Goal: Task Accomplishment & Management: Complete application form

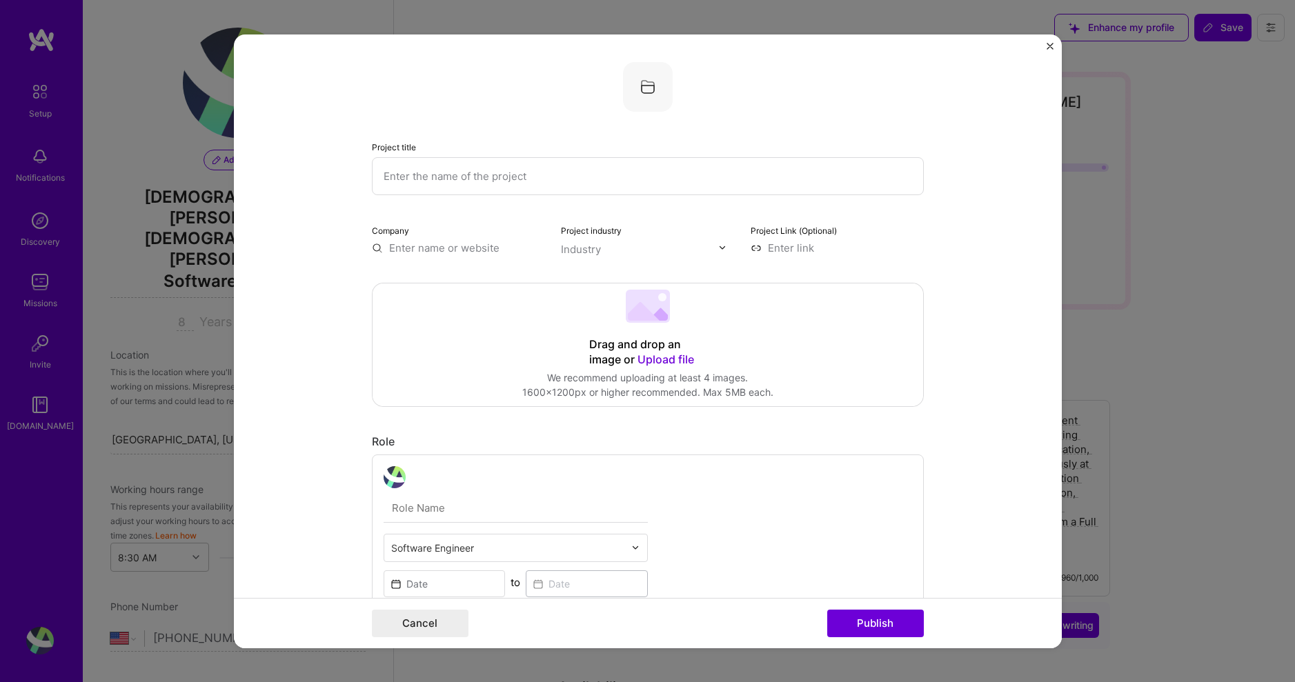
select select "US"
select select "Right Now"
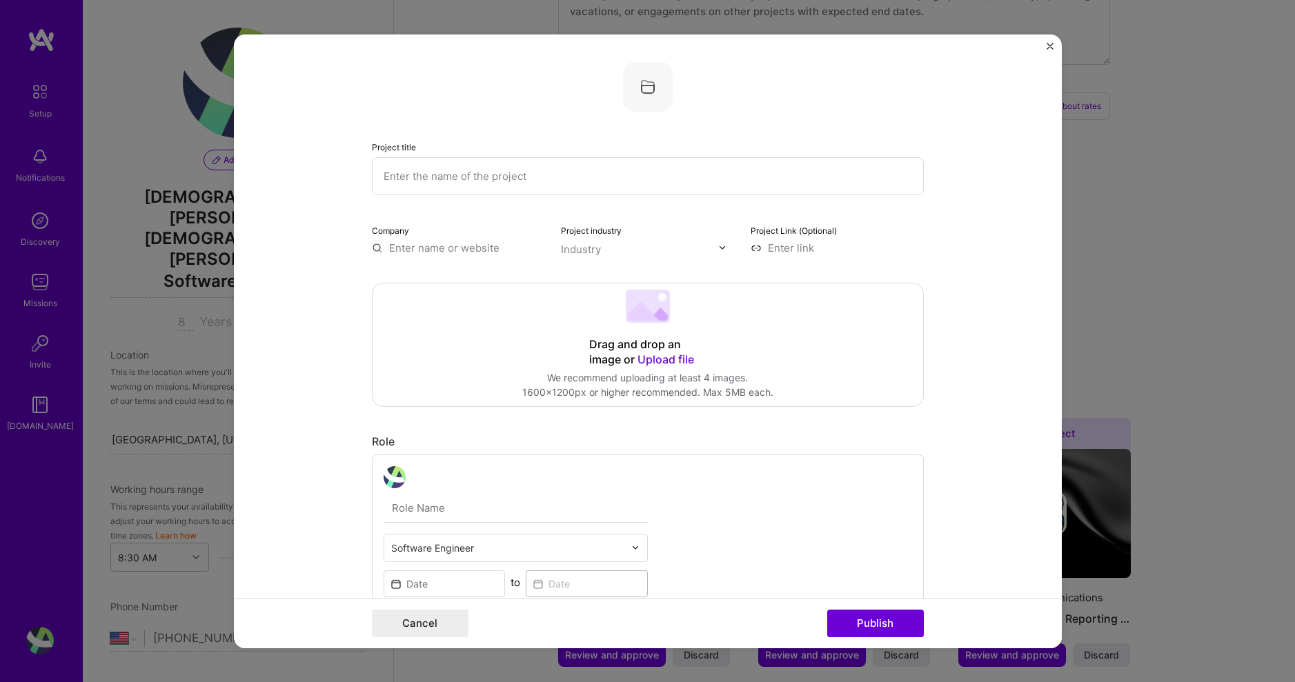
scroll to position [416, 0]
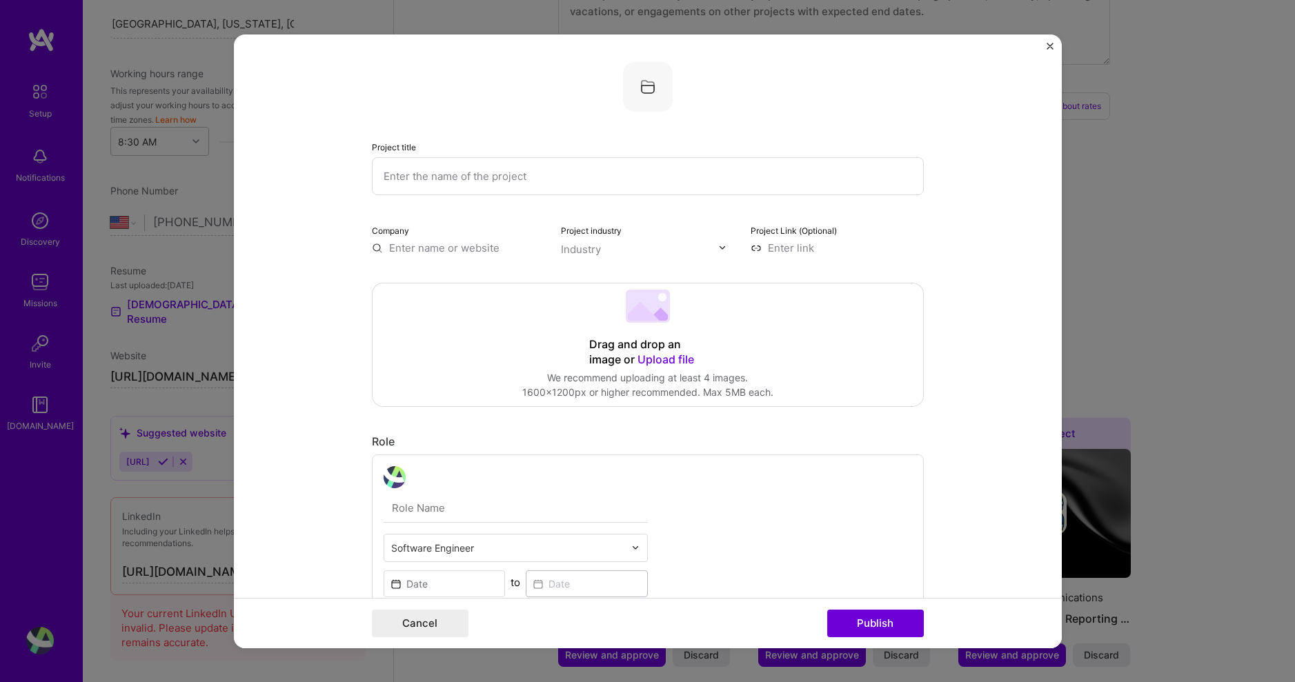
click at [1044, 48] on form "Project title Company Project industry Industry Project Link (Optional) Drag an…" at bounding box center [648, 341] width 828 height 614
click at [1051, 47] on img "Close" at bounding box center [1050, 45] width 7 height 7
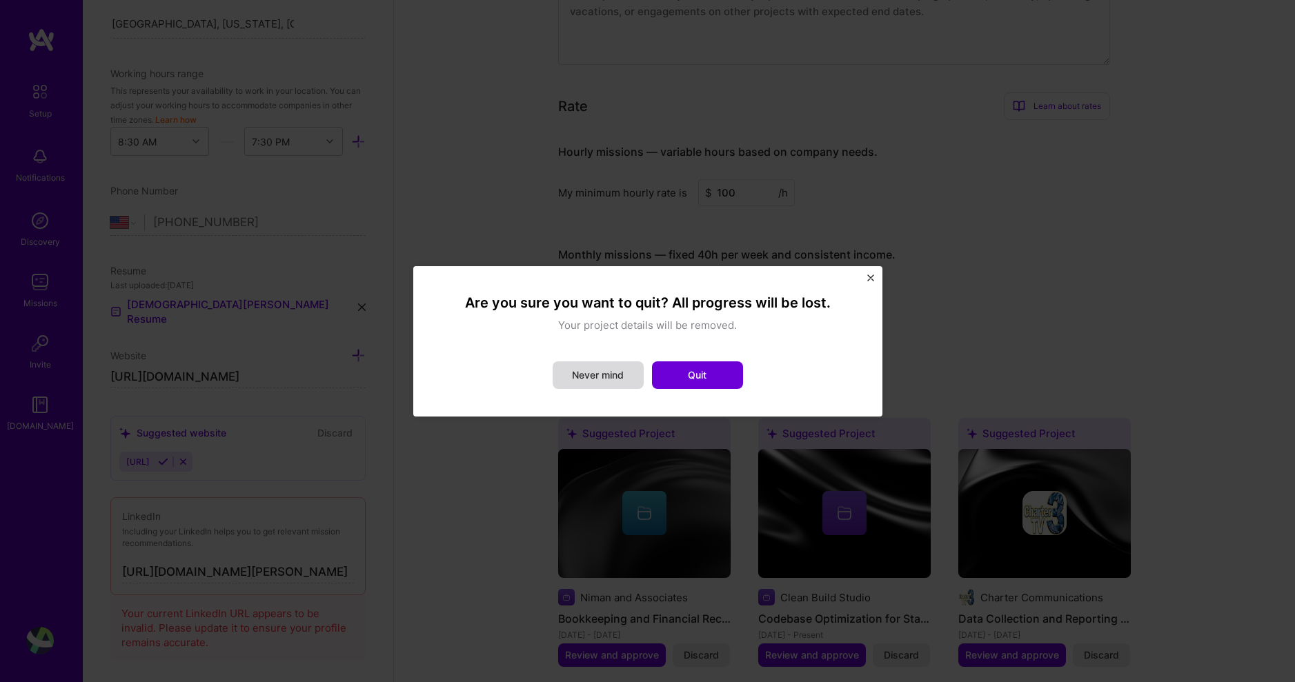
click at [586, 368] on button "Never mind" at bounding box center [598, 375] width 91 height 28
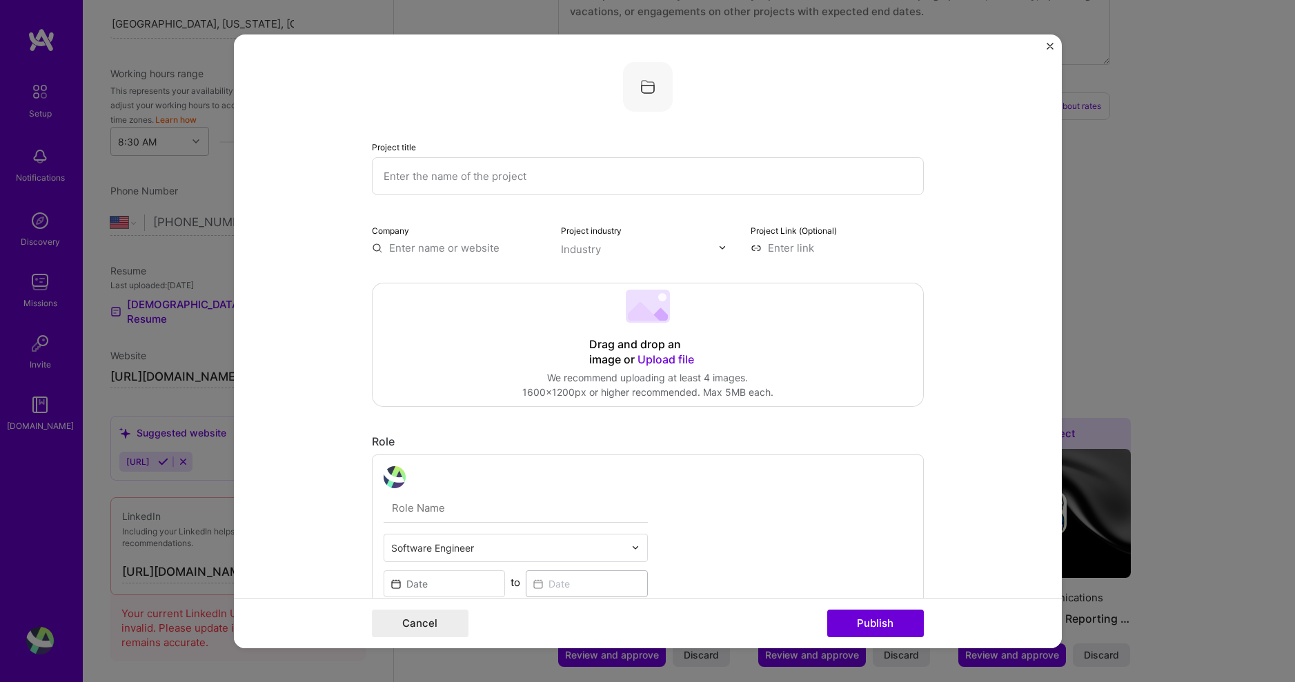
click at [1042, 46] on form "Project title Company Project industry Industry Project Link (Optional) Drag an…" at bounding box center [648, 341] width 828 height 614
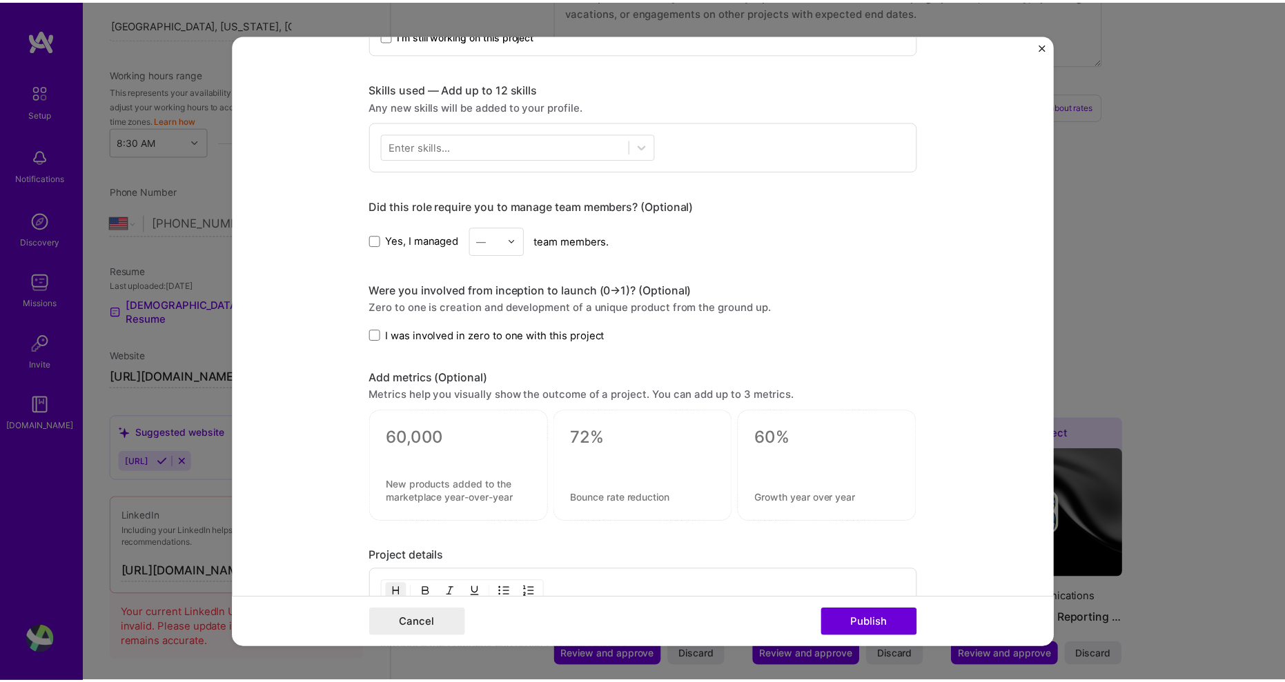
scroll to position [621, 0]
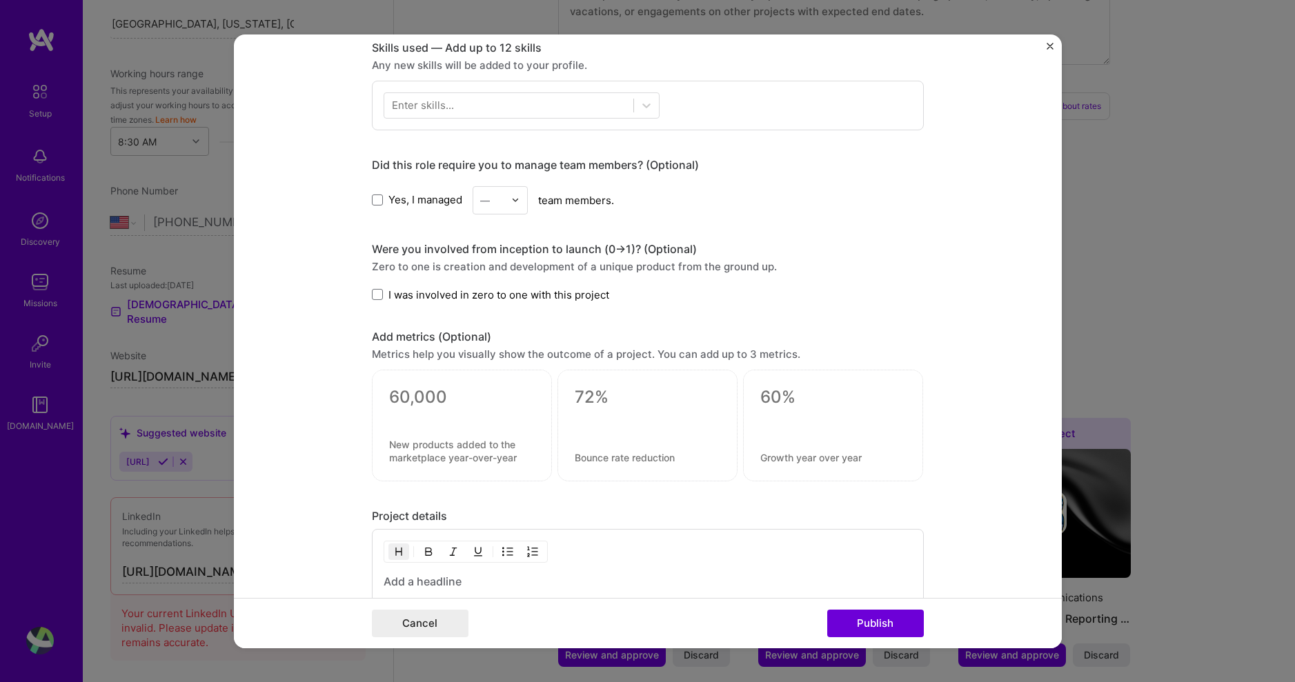
click at [1048, 42] on img "Close" at bounding box center [1050, 45] width 7 height 7
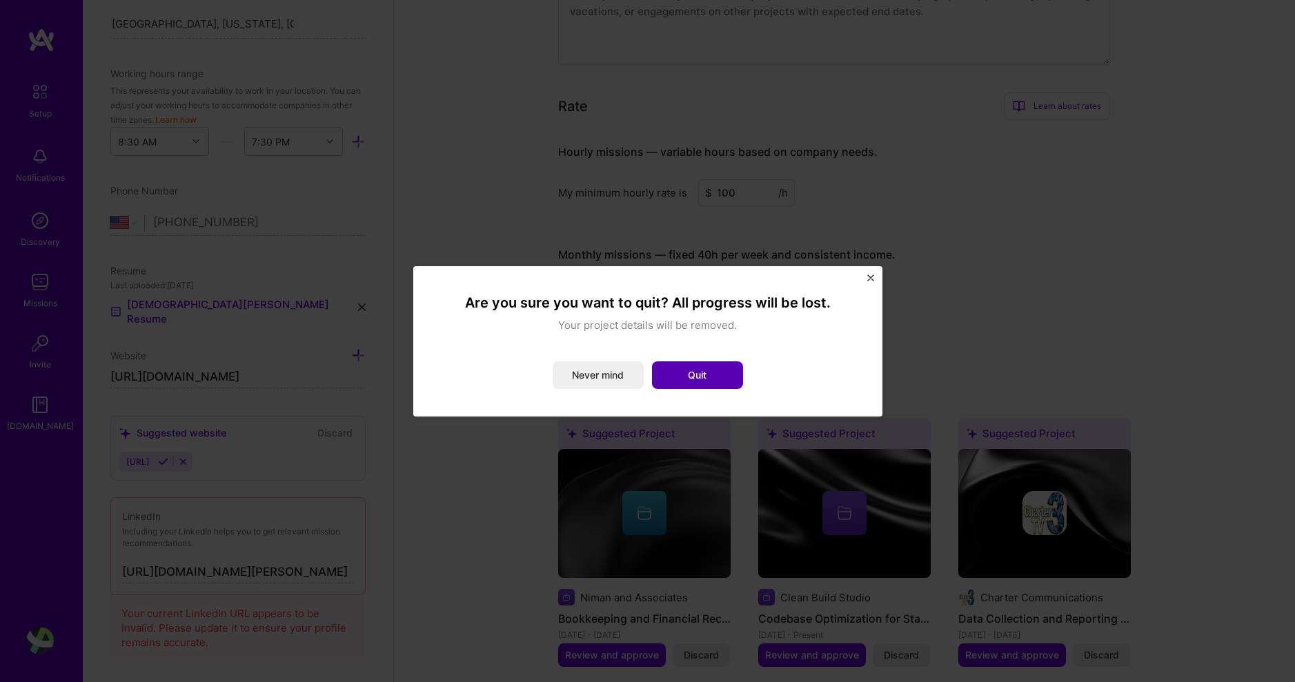
click at [700, 372] on button "Quit" at bounding box center [697, 375] width 91 height 28
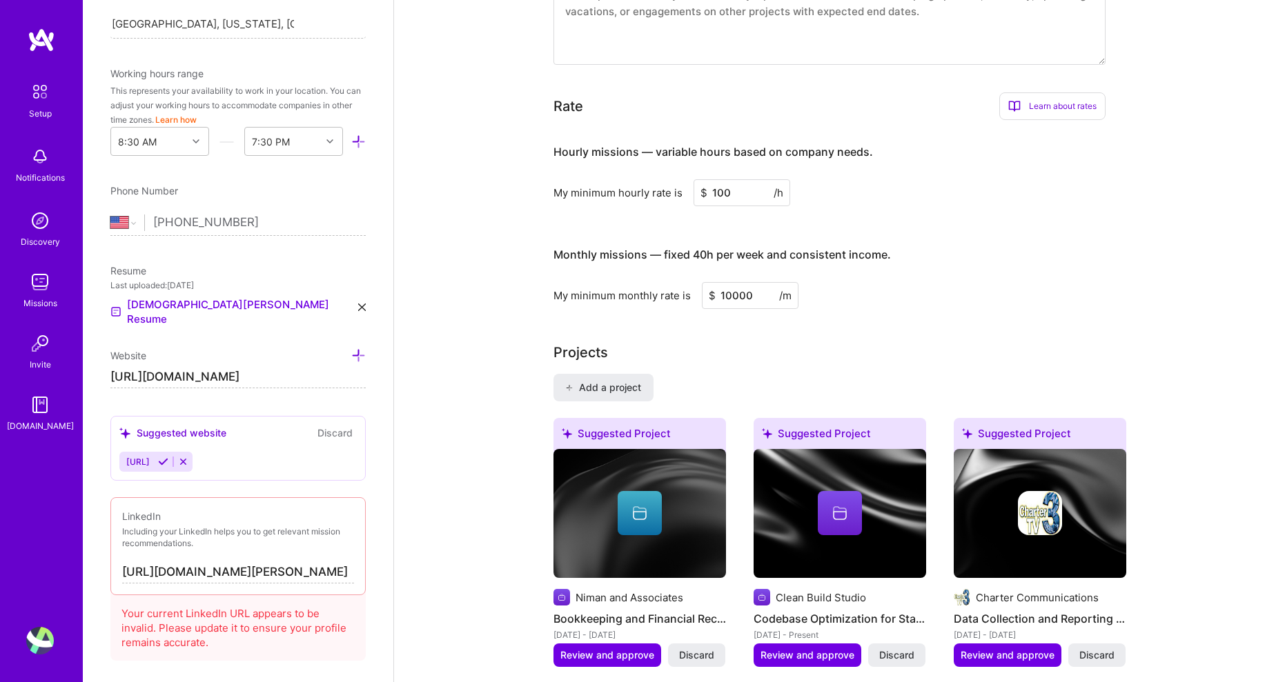
click at [34, 235] on div "Discovery" at bounding box center [40, 242] width 39 height 14
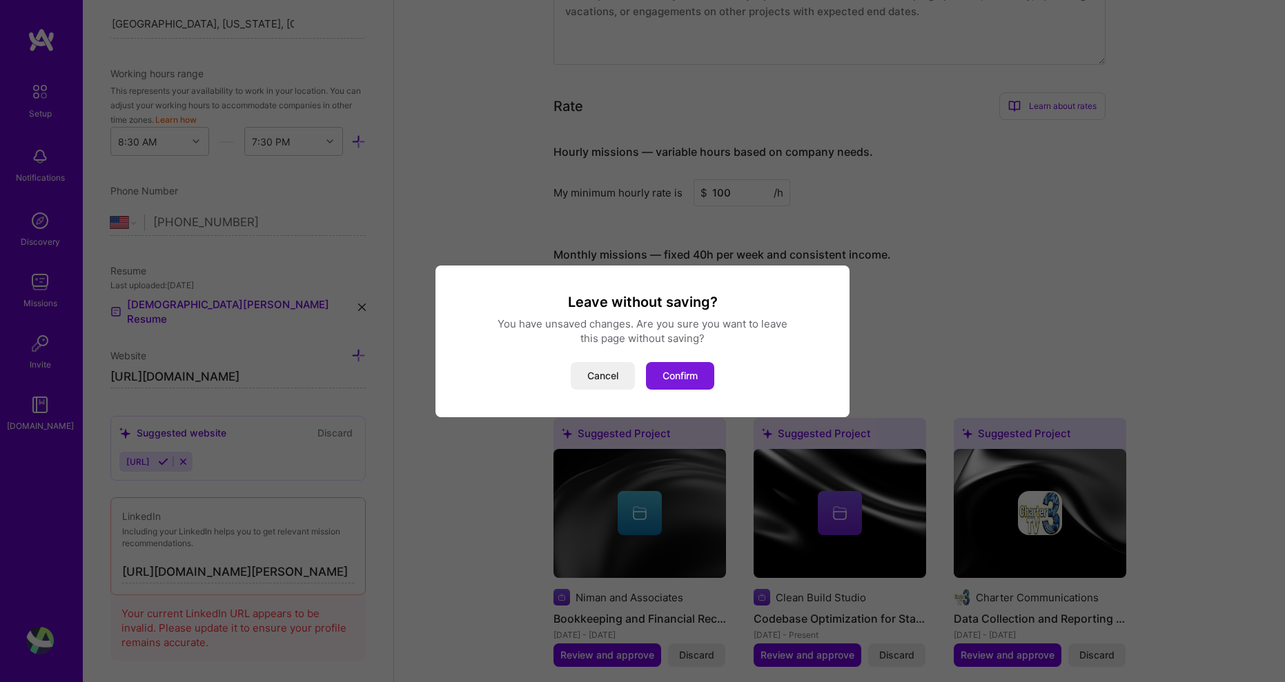
click at [686, 375] on button "Confirm" at bounding box center [680, 376] width 68 height 28
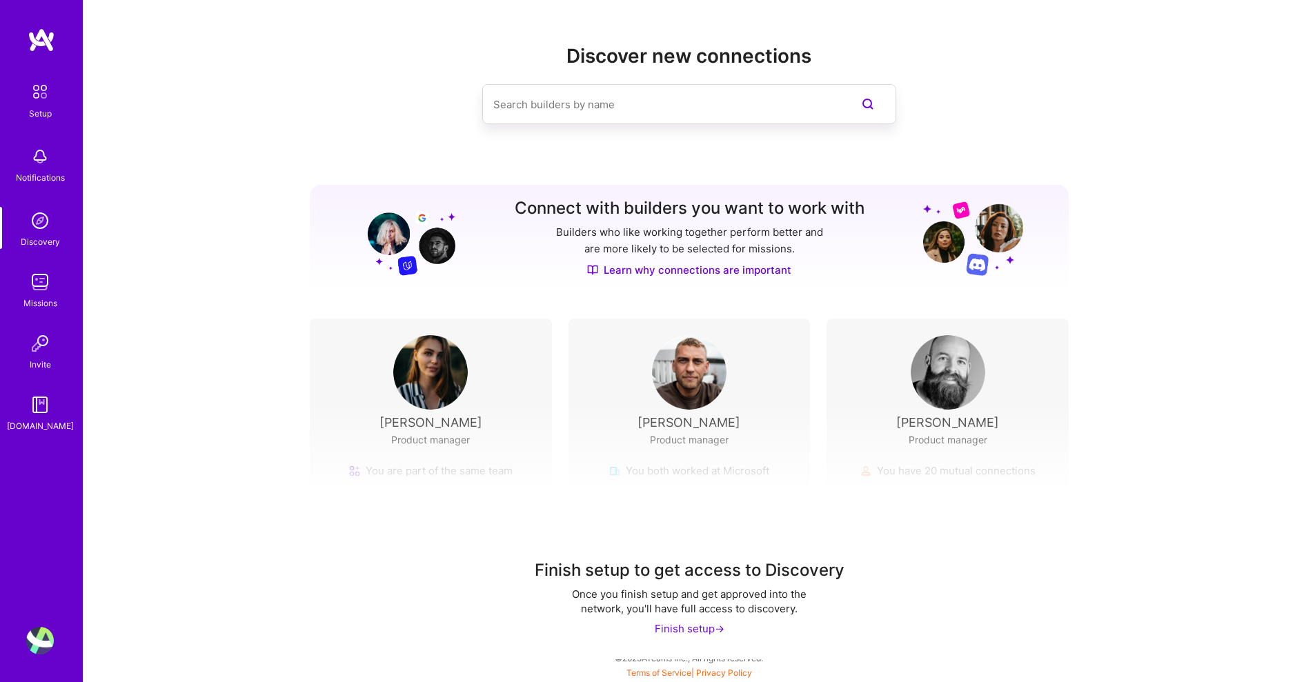
click at [46, 294] on img at bounding box center [40, 282] width 28 height 28
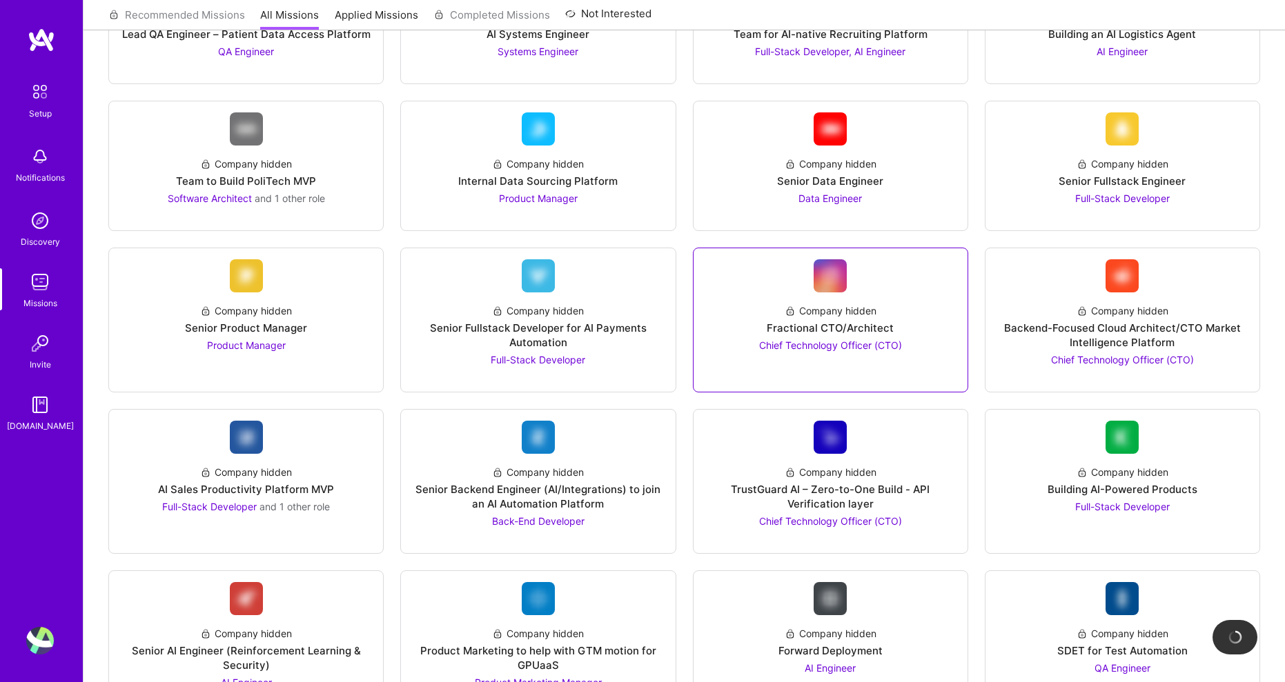
scroll to position [414, 0]
click at [846, 341] on span "Chief Technology Officer (CTO)" at bounding box center [830, 345] width 143 height 12
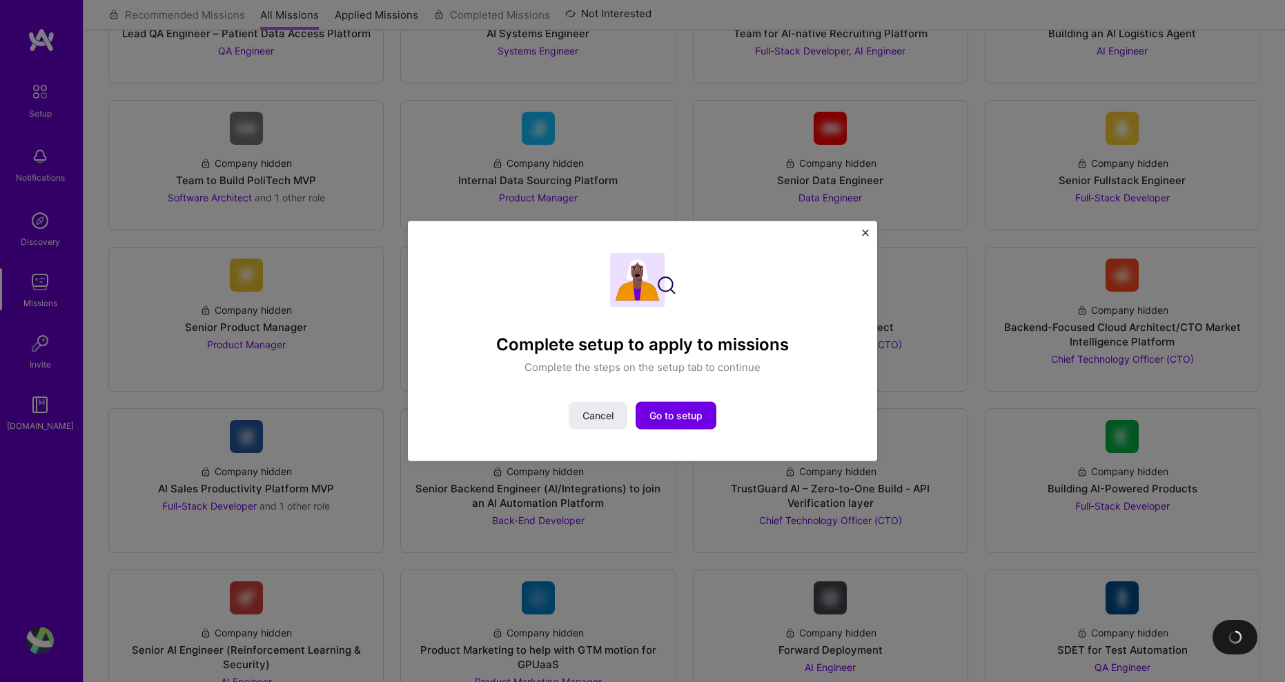
click at [869, 233] on div "Complete setup to apply to missions Complete the steps on the setup tab to cont…" at bounding box center [642, 341] width 469 height 241
click at [864, 232] on img "Close" at bounding box center [865, 232] width 7 height 7
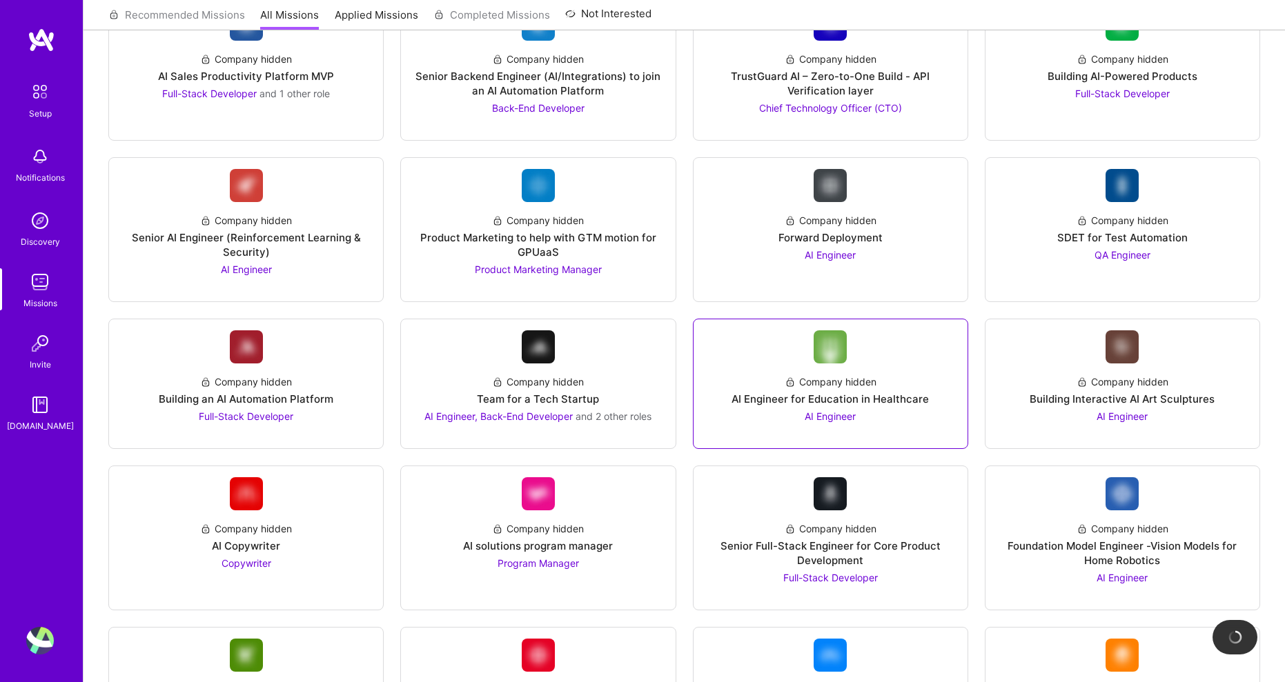
scroll to position [828, 0]
